Goal: Information Seeking & Learning: Learn about a topic

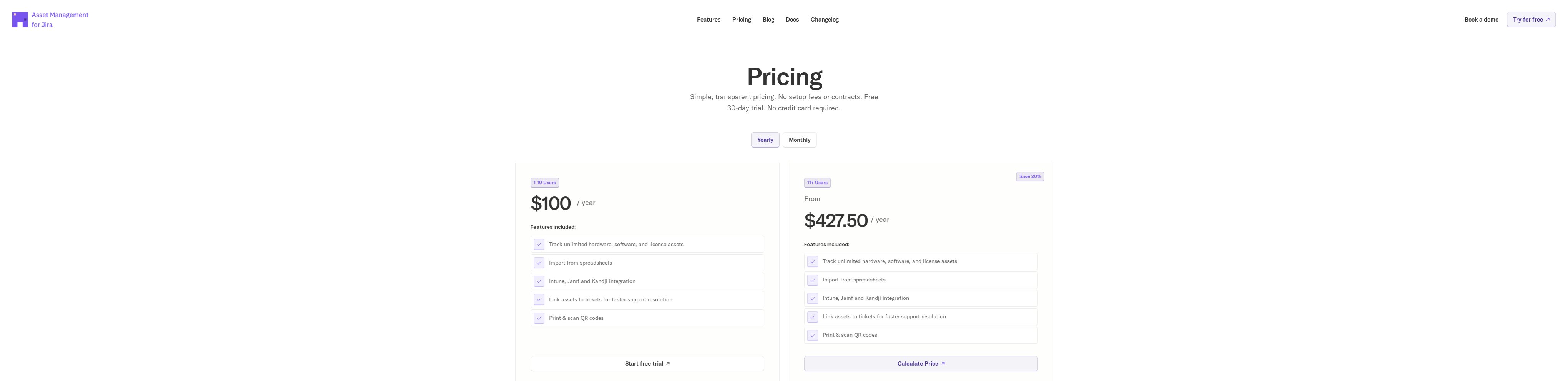
click at [21, 15] on img at bounding box center [51, 20] width 77 height 27
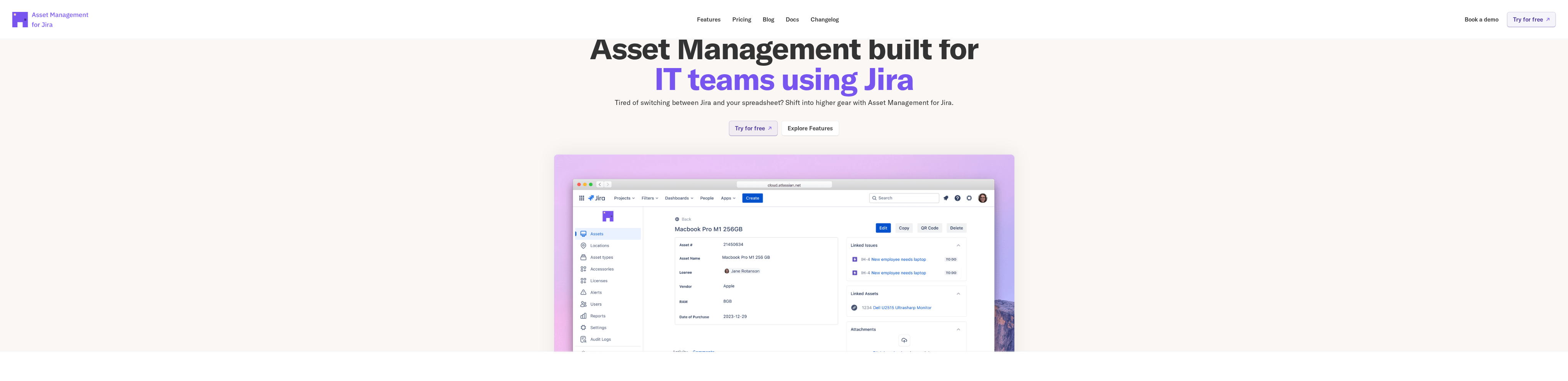
scroll to position [154, 0]
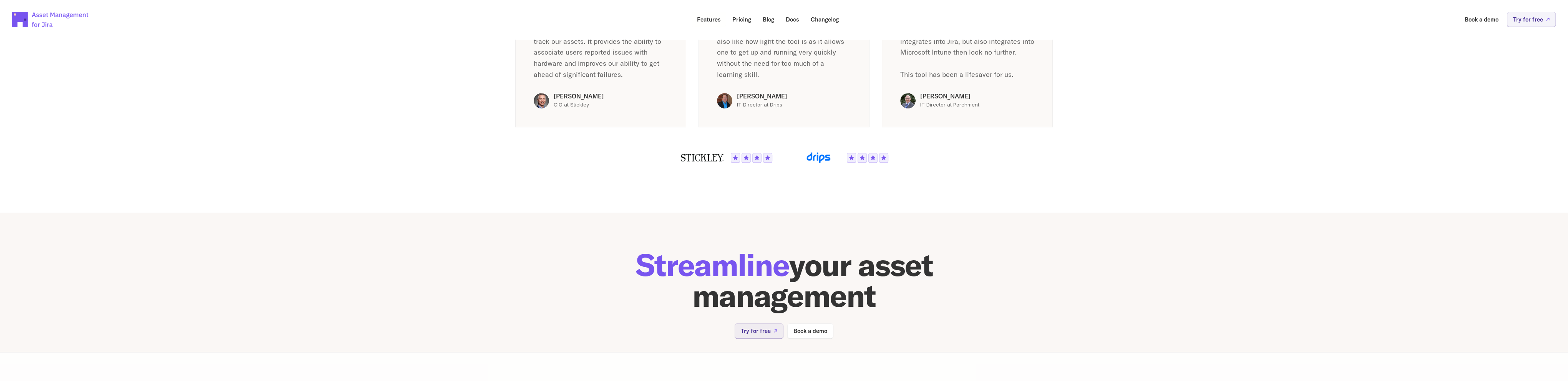
scroll to position [1498, 0]
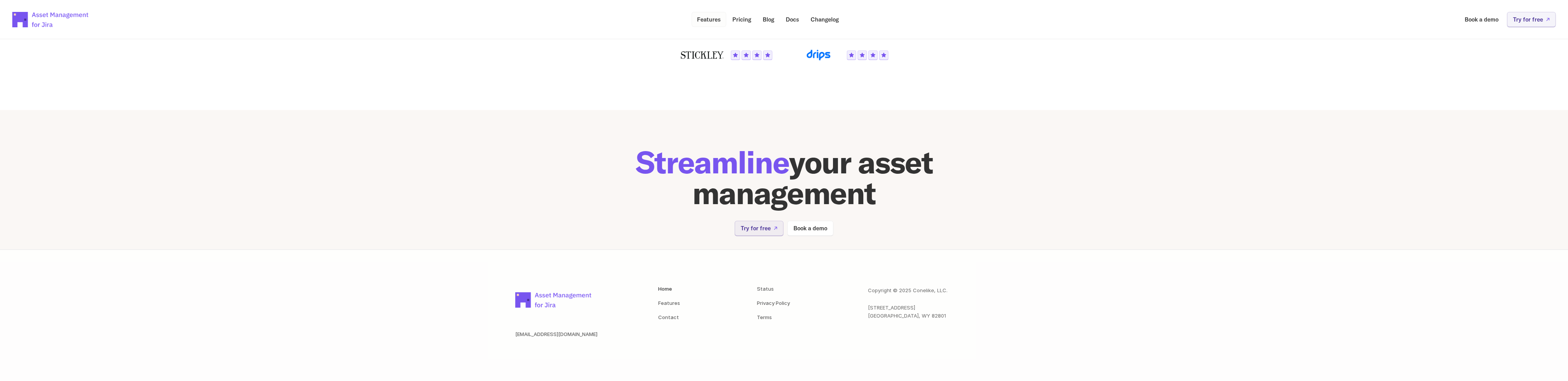
click at [705, 29] on div "Features Pricing Blog Docs Changelog Book a demo Try for free" at bounding box center [784, 20] width 1543 height 27
click at [706, 21] on p "Features" at bounding box center [709, 19] width 24 height 6
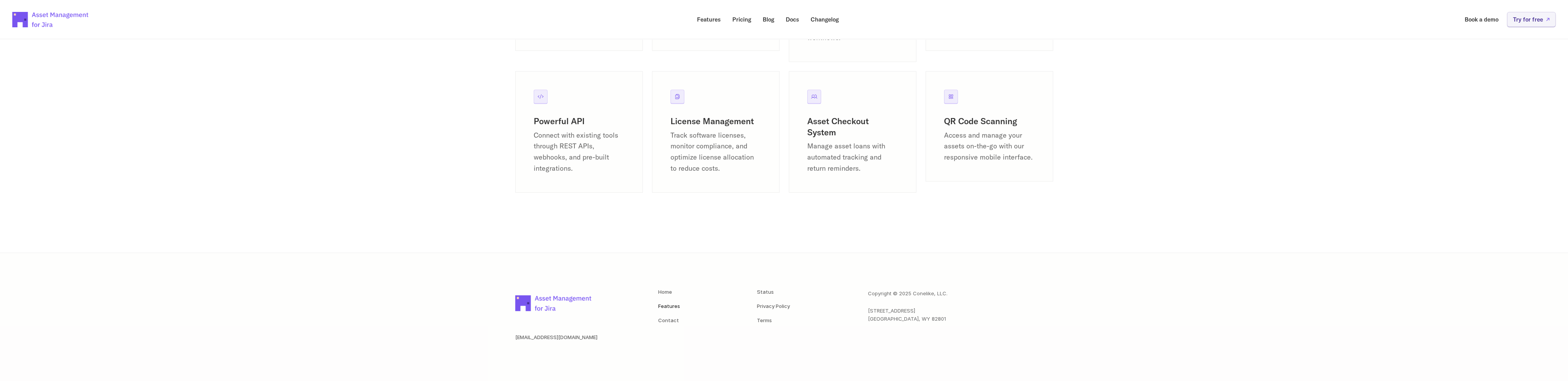
scroll to position [1045, 0]
click at [788, 19] on p "Docs" at bounding box center [792, 19] width 13 height 6
click at [569, 127] on p "Connect with existing tools through REST APIs, webhooks, and pre-built integrat…" at bounding box center [579, 149] width 90 height 44
click at [558, 108] on div "Powerful API Connect with existing tools through REST APIs, webhooks, and pre-b…" at bounding box center [578, 128] width 128 height 122
drag, startPoint x: 539, startPoint y: 99, endPoint x: 670, endPoint y: 207, distance: 169.8
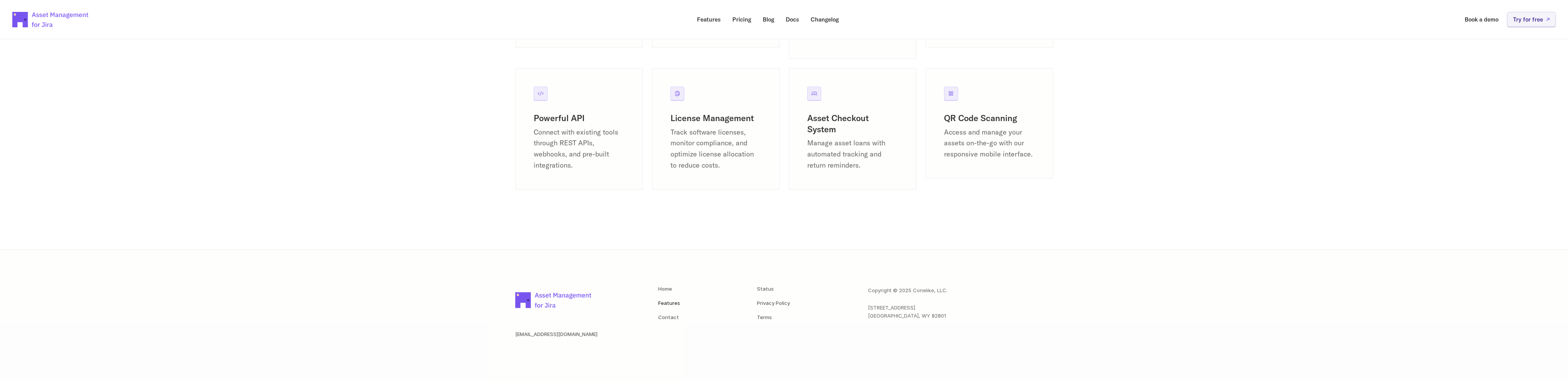
click at [547, 111] on div "Powerful API Connect with existing tools through REST APIs, webhooks, and pre-b…" at bounding box center [578, 128] width 128 height 122
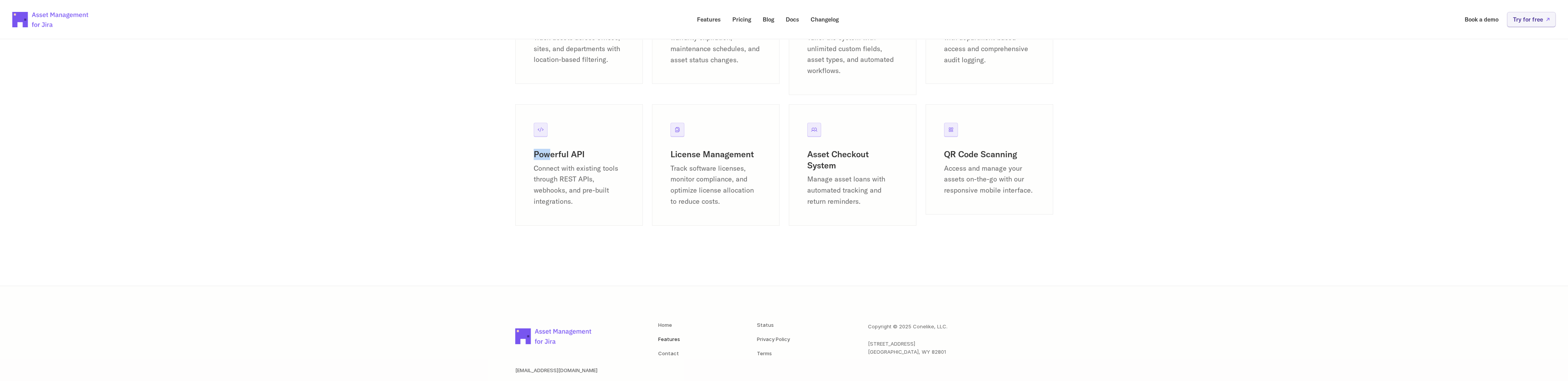
scroll to position [1007, 0]
click at [763, 15] on link "Blog" at bounding box center [768, 19] width 22 height 15
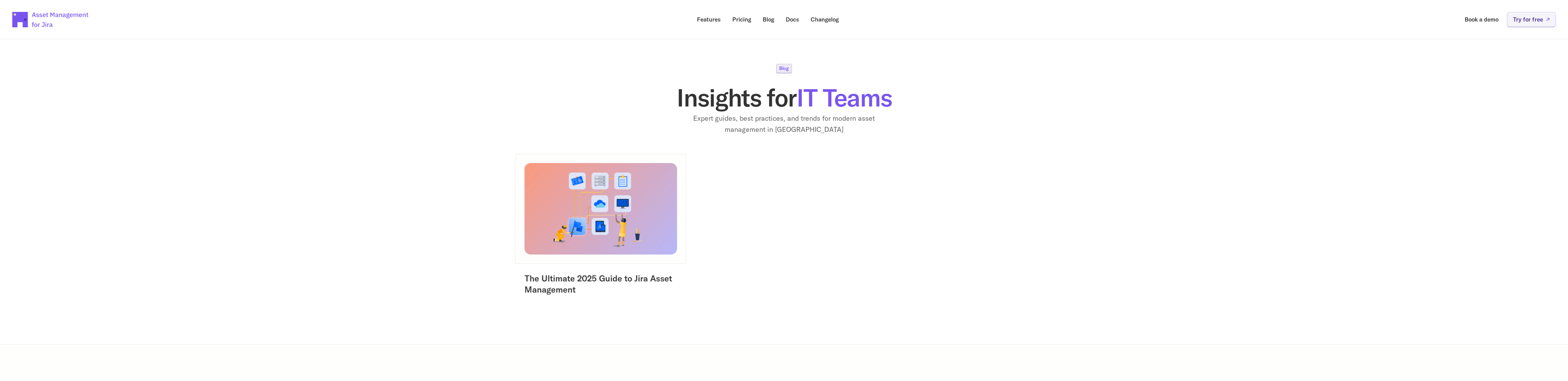
click at [638, 216] on img at bounding box center [600, 208] width 160 height 96
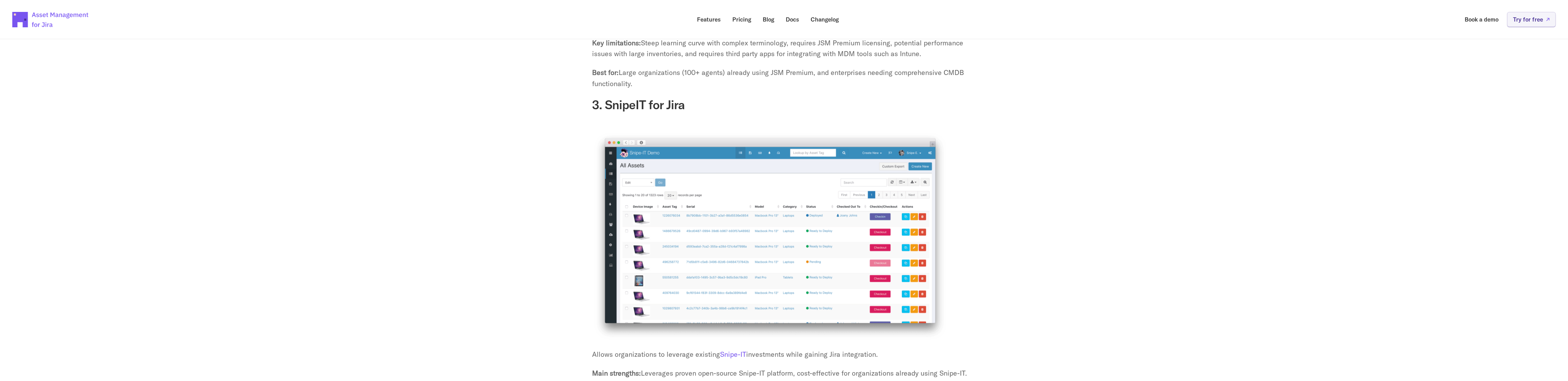
scroll to position [2192, 0]
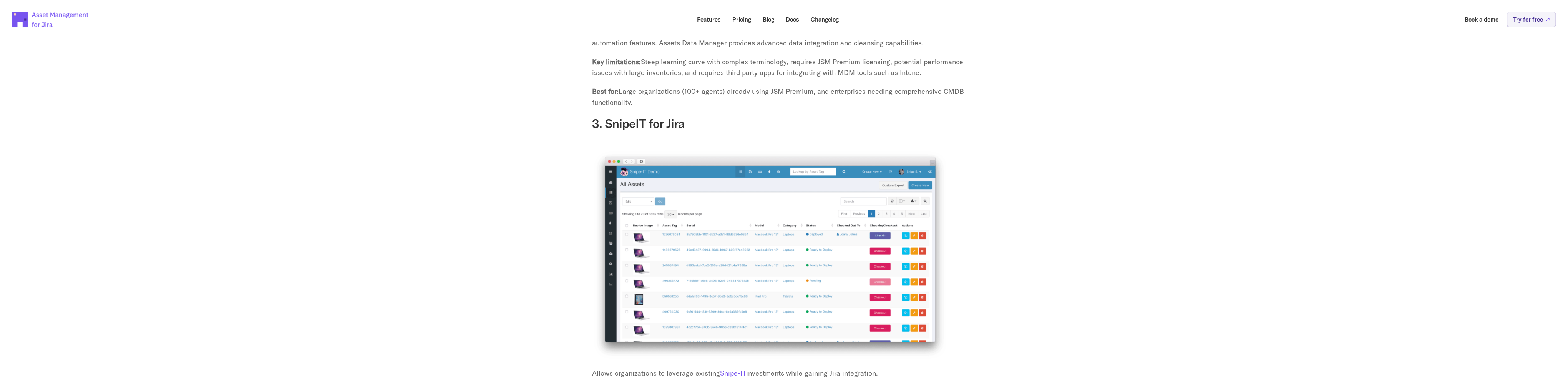
click at [622, 116] on h3 "3. SnipeIT for Jira" at bounding box center [784, 124] width 384 height 15
copy h3 "SnipeIT"
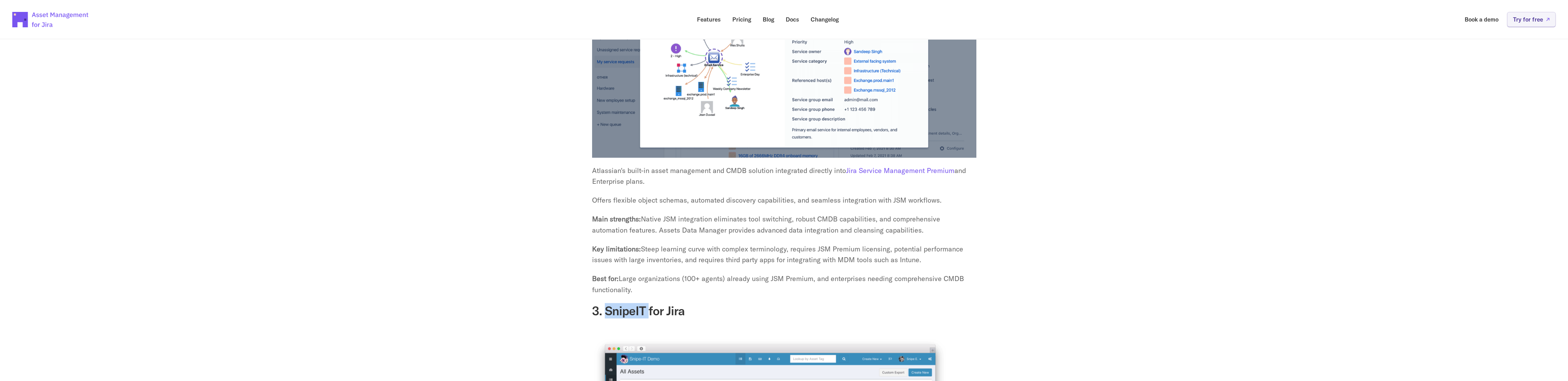
scroll to position [2077, 0]
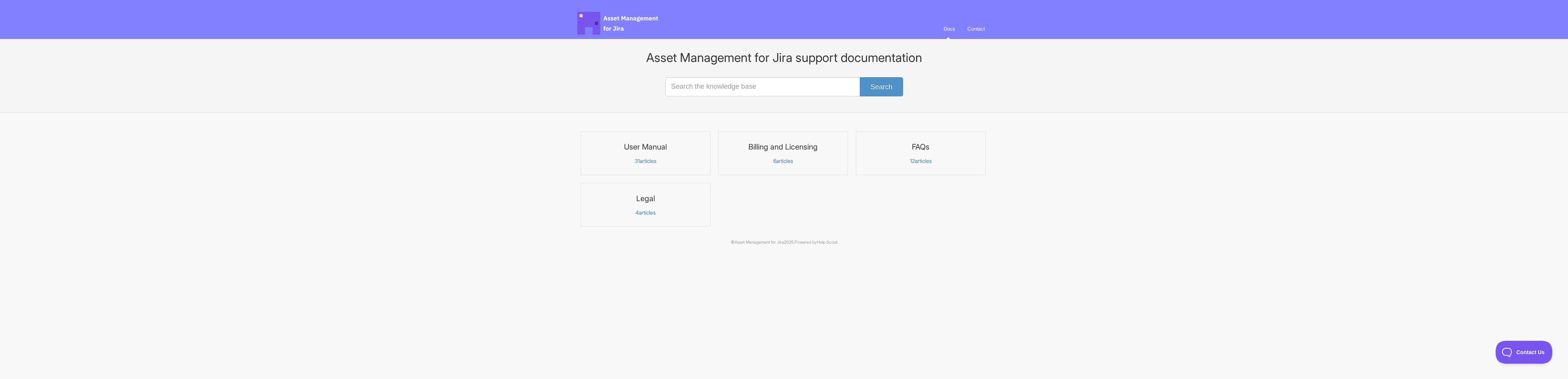
click at [649, 159] on p "31 articles" at bounding box center [645, 161] width 120 height 7
